Goal: Obtain resource: Obtain resource

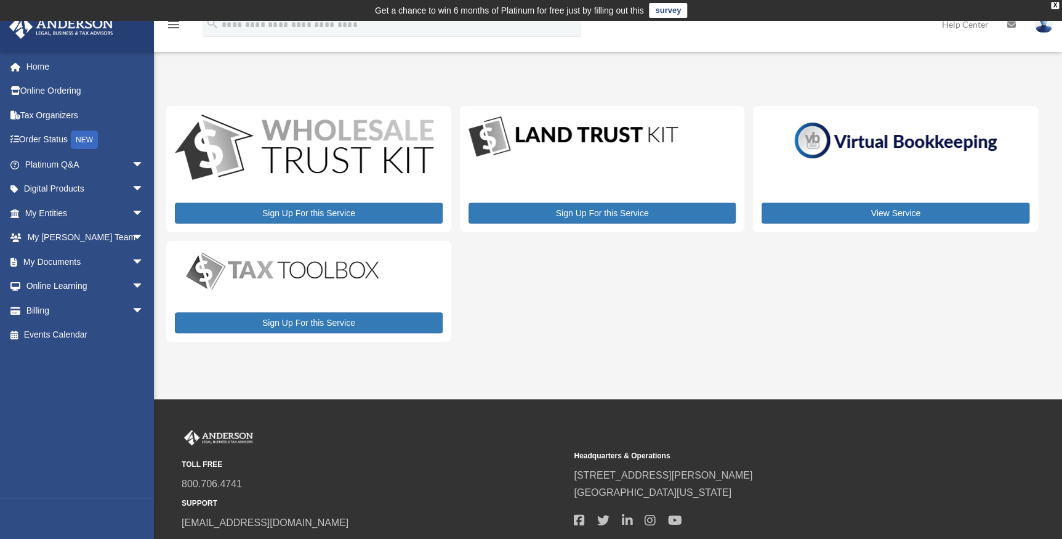
click at [852, 152] on img at bounding box center [895, 141] width 215 height 46
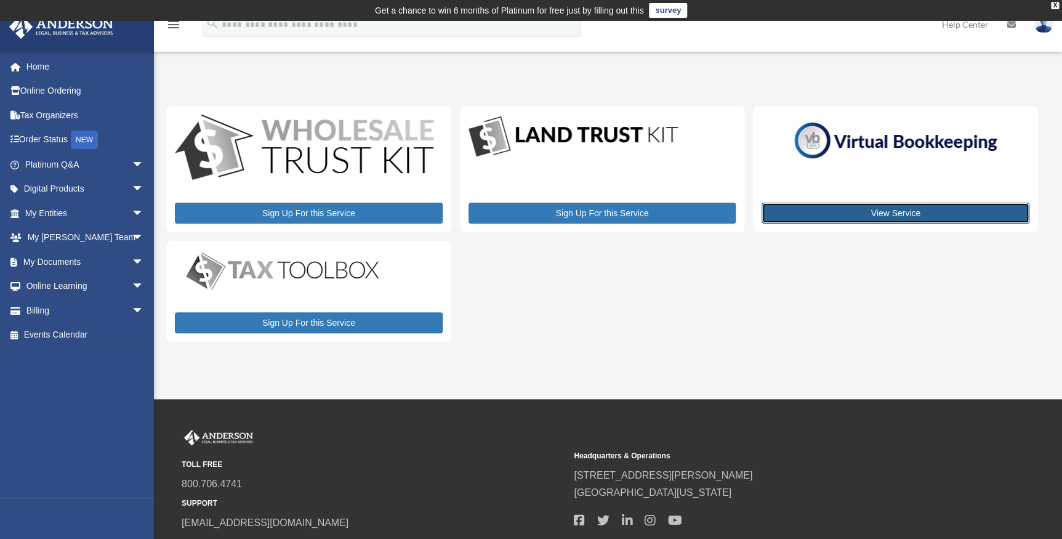
click at [897, 212] on link "View Service" at bounding box center [895, 213] width 268 height 21
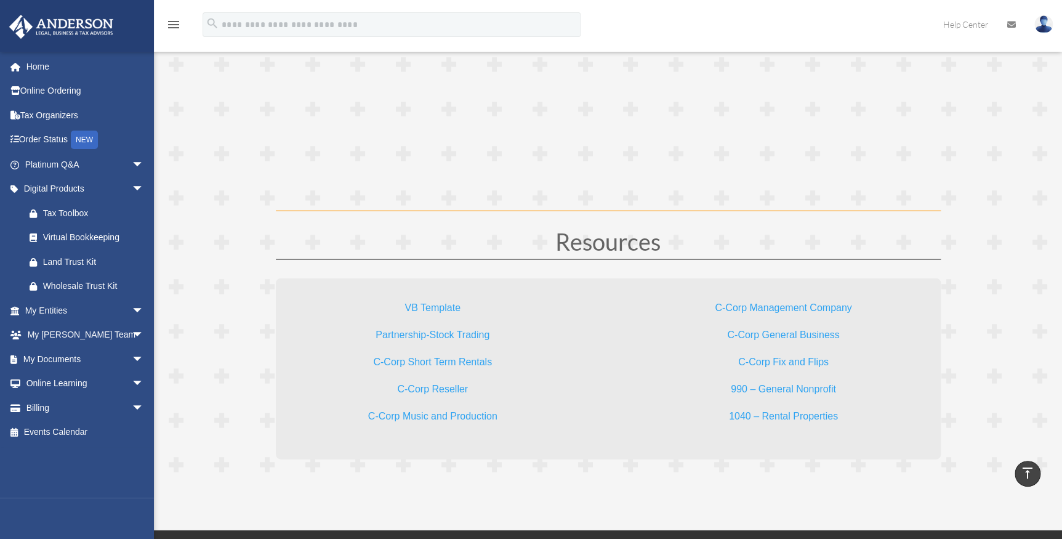
scroll to position [3637, 0]
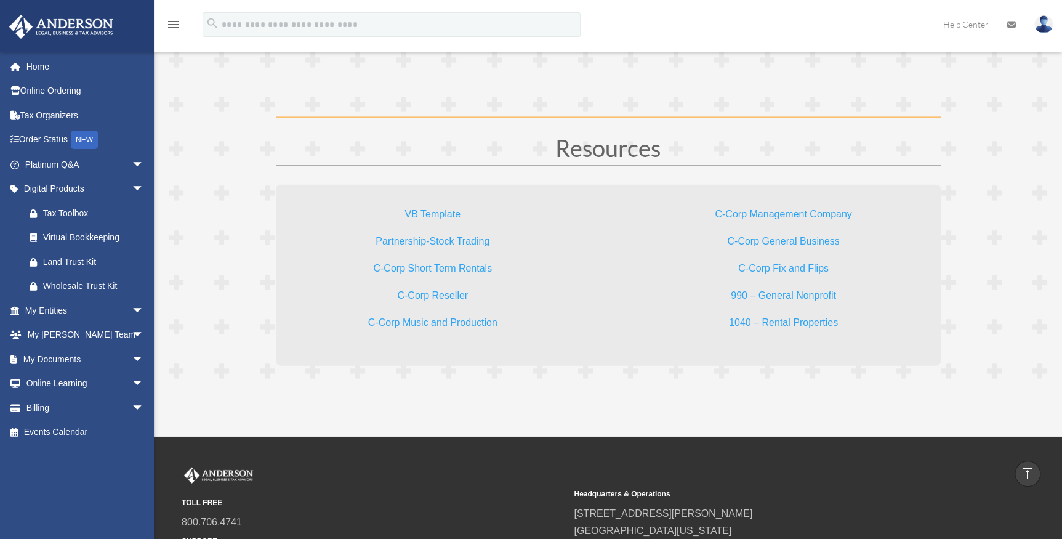
click at [462, 238] on link "Partnership-Stock Trading" at bounding box center [432, 244] width 114 height 17
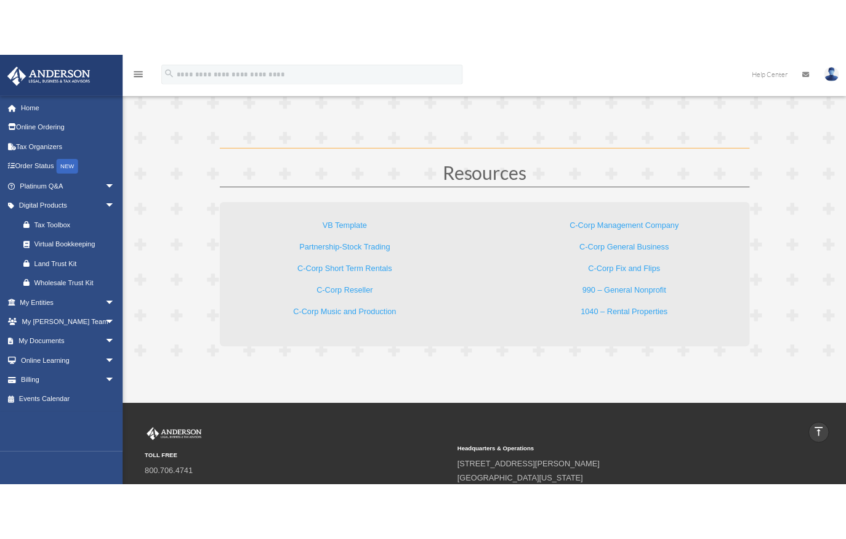
scroll to position [3629, 0]
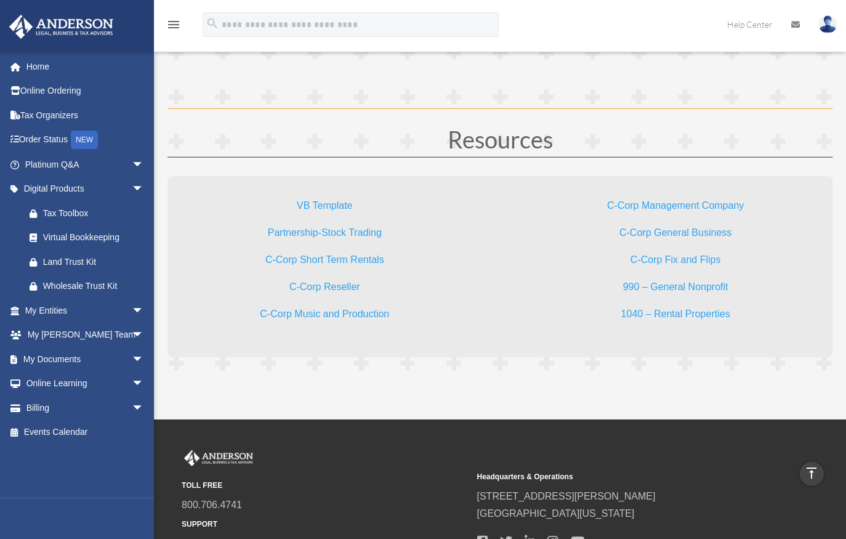
click at [324, 200] on link "VB Template" at bounding box center [324, 208] width 55 height 17
click at [348, 257] on link "C-Corp Short Term Rentals" at bounding box center [324, 262] width 119 height 17
click at [335, 283] on link "C-Corp Reseller" at bounding box center [324, 289] width 71 height 17
click at [351, 313] on link "C-Corp Music and Production" at bounding box center [324, 316] width 129 height 17
click at [669, 202] on link "C-Corp Management Company" at bounding box center [675, 208] width 137 height 17
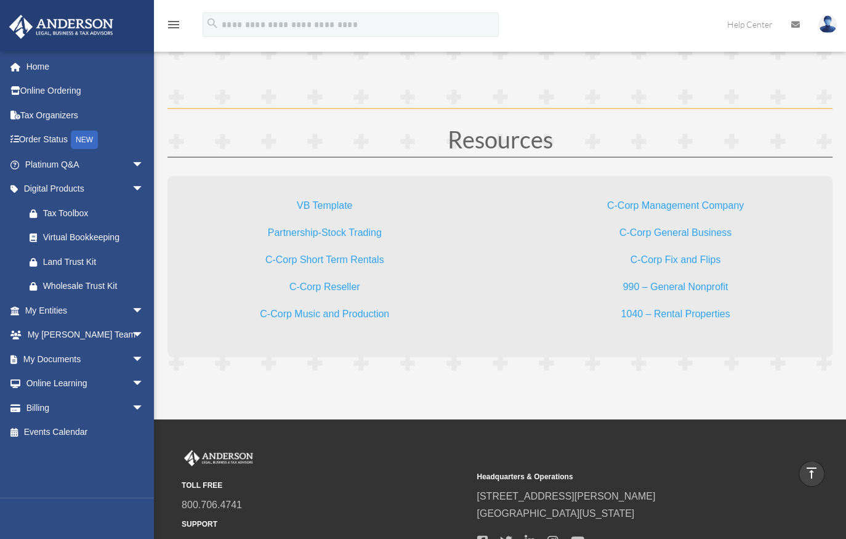
click at [673, 229] on link "C-Corp General Business" at bounding box center [675, 235] width 112 height 17
click at [683, 256] on link "C-Corp Fix and Flips" at bounding box center [675, 262] width 90 height 17
click at [682, 283] on link "990 – General Nonprofit" at bounding box center [674, 289] width 105 height 17
click at [673, 311] on link "1040 – Rental Properties" at bounding box center [674, 316] width 109 height 17
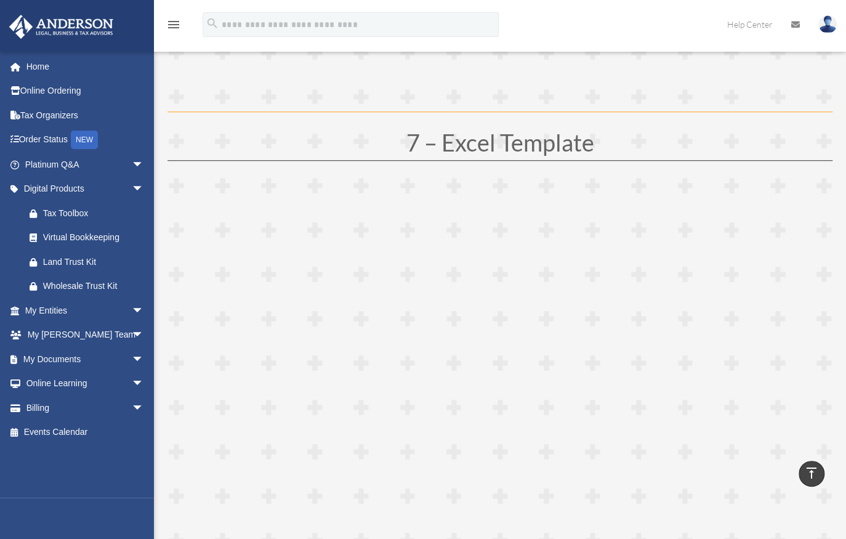
scroll to position [2733, 0]
